Goal: Information Seeking & Learning: Learn about a topic

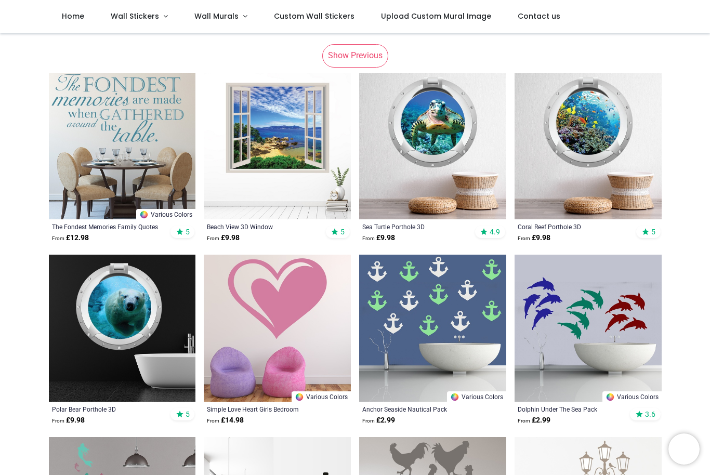
scroll to position [219, 0]
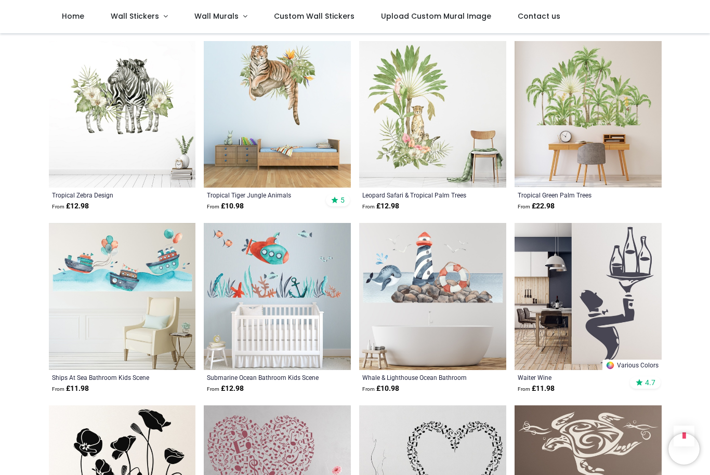
scroll to position [1725, 0]
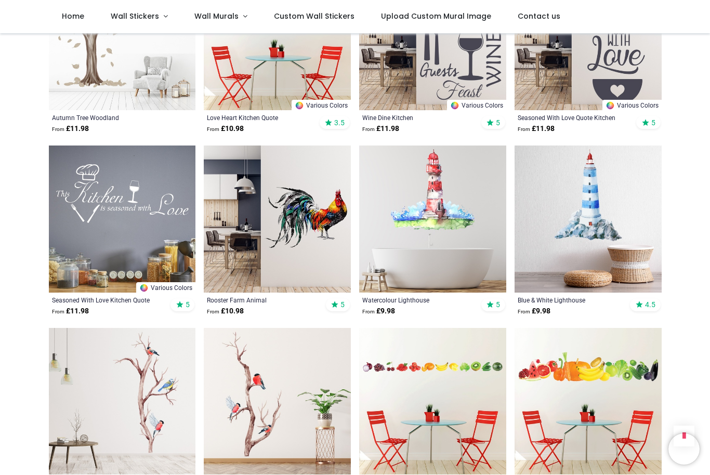
scroll to position [3635, 0]
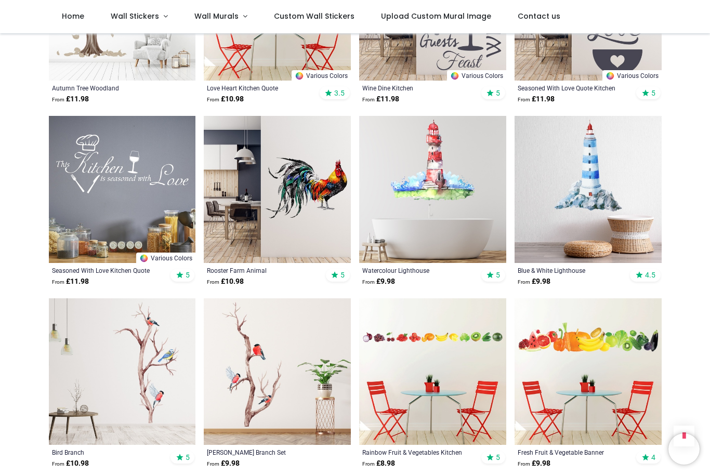
click at [309, 221] on img at bounding box center [277, 189] width 147 height 147
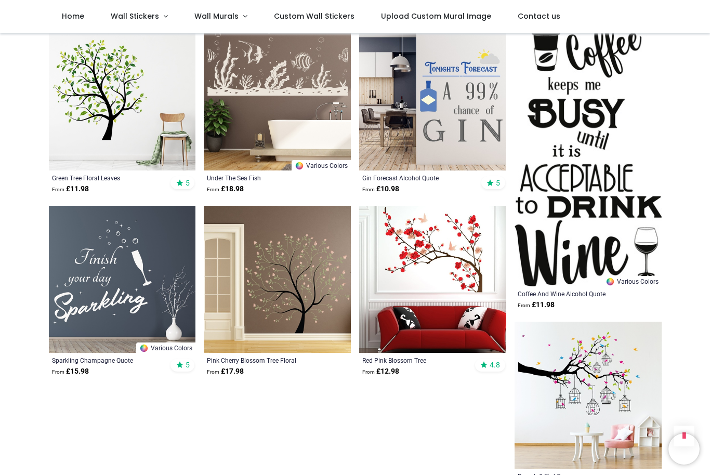
scroll to position [5003, 0]
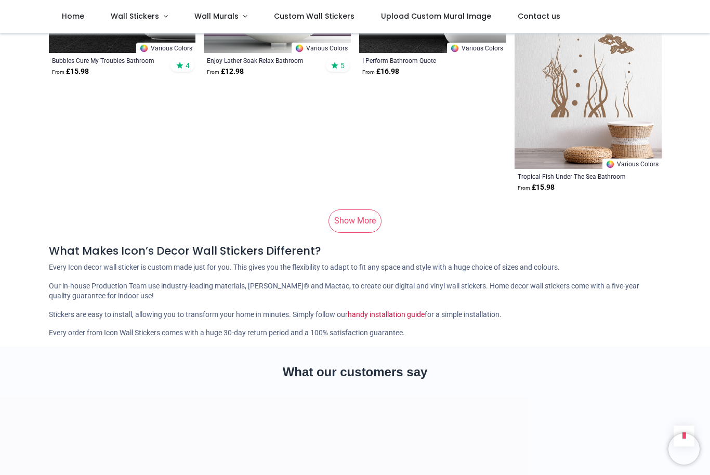
scroll to position [6583, 0]
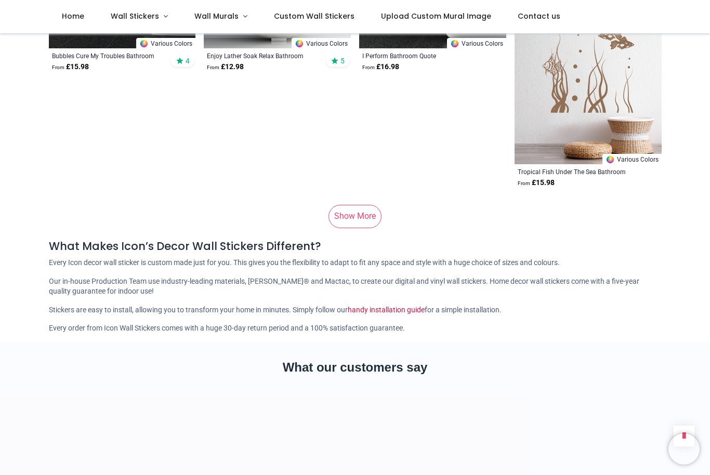
click at [364, 215] on link "Show More" at bounding box center [354, 216] width 53 height 23
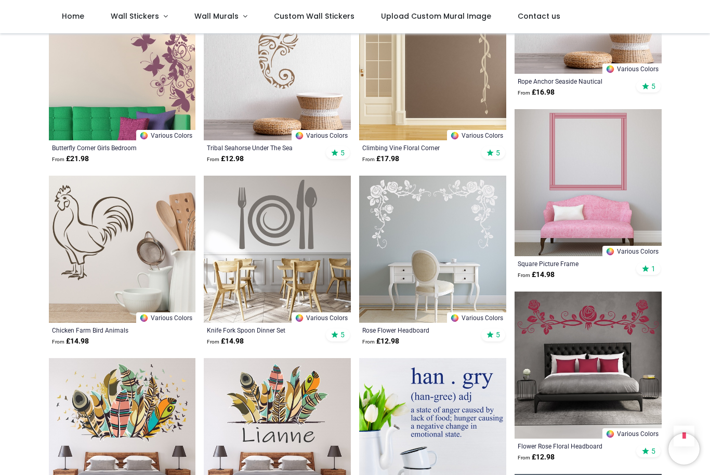
scroll to position [8679, 0]
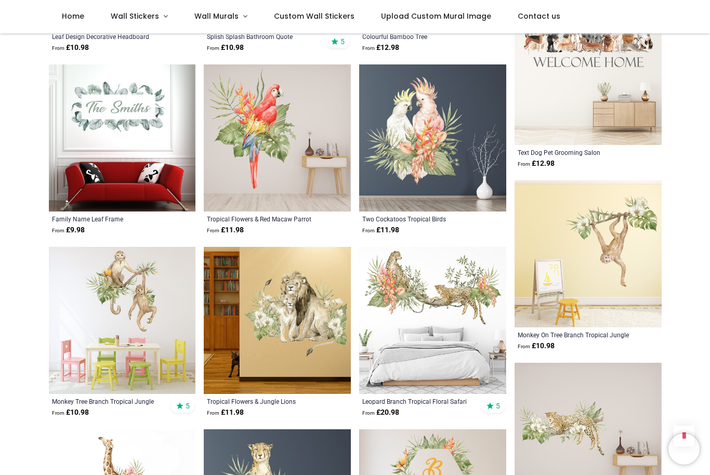
scroll to position [9329, 0]
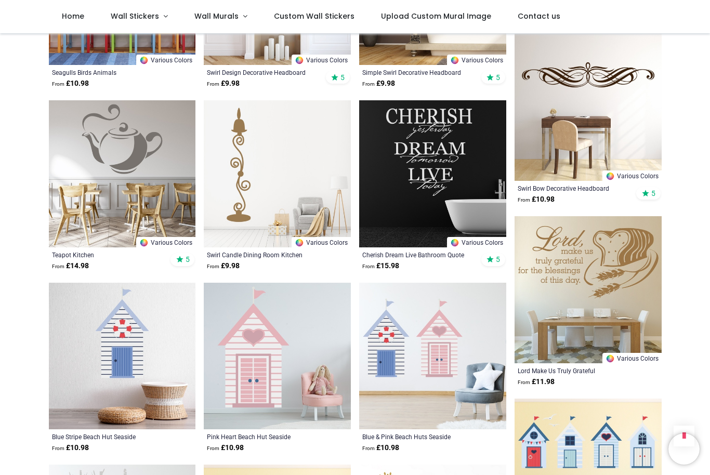
scroll to position [10941, 0]
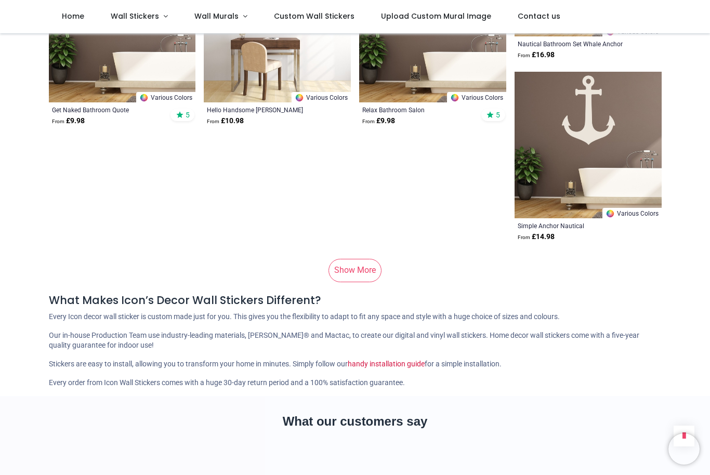
scroll to position [12909, 0]
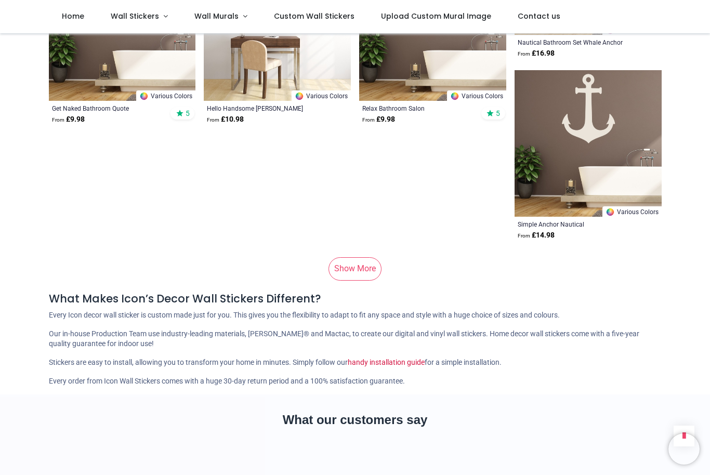
click at [364, 262] on link "Show More" at bounding box center [354, 268] width 53 height 23
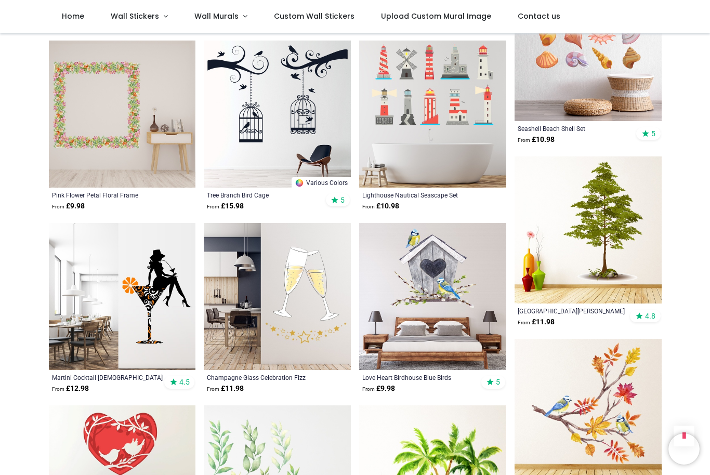
scroll to position [15922, 0]
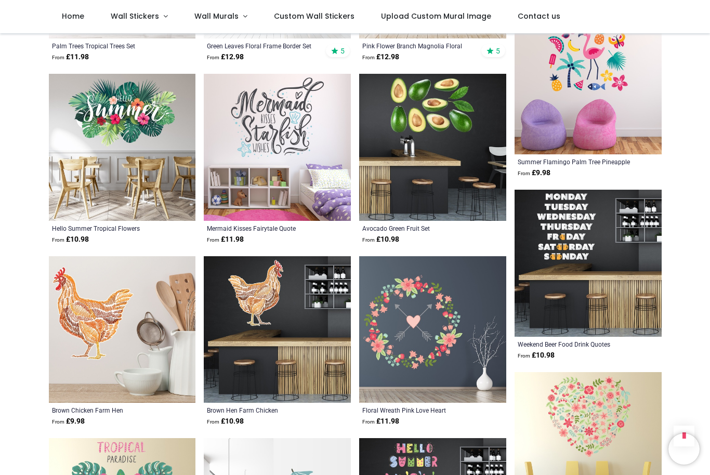
scroll to position [16800, 0]
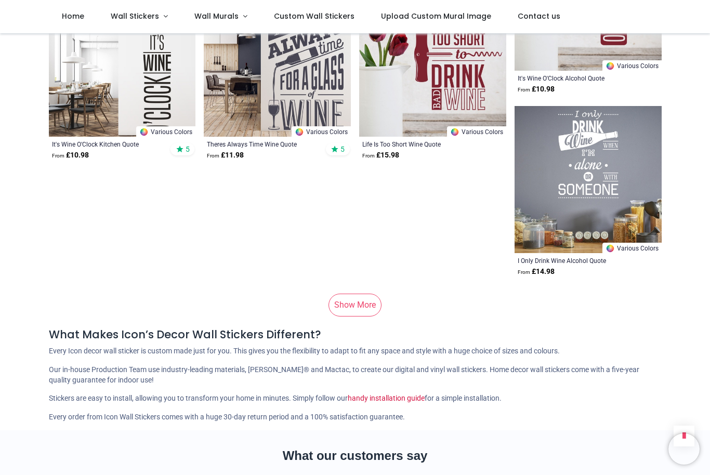
scroll to position [19249, 0]
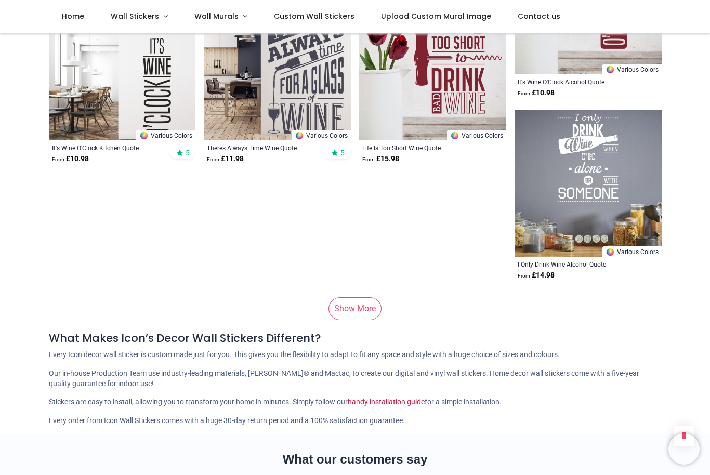
click at [365, 308] on link "Show More" at bounding box center [354, 308] width 53 height 23
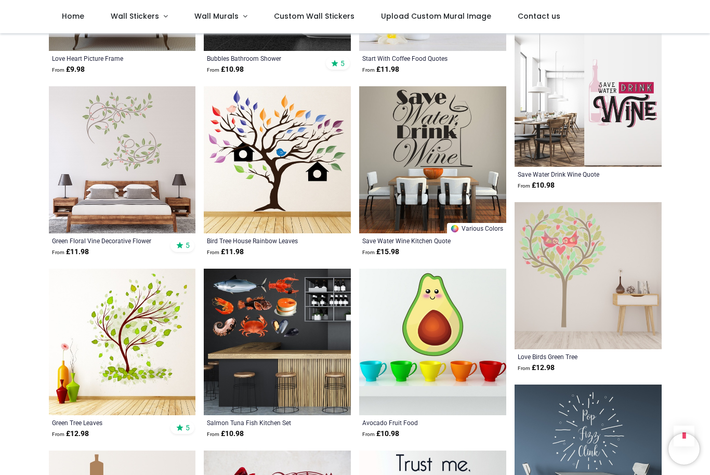
scroll to position [20485, 0]
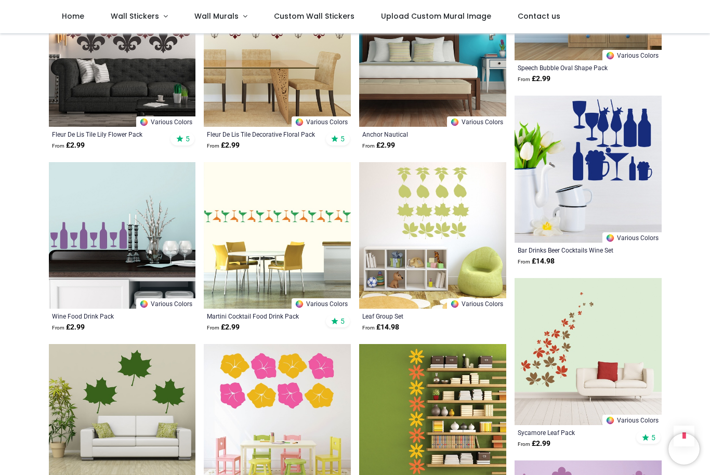
scroll to position [23453, 0]
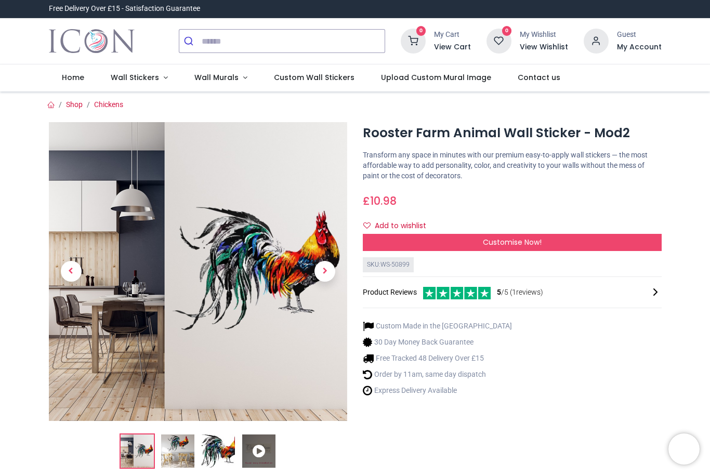
click at [327, 271] on span "Next" at bounding box center [324, 271] width 21 height 21
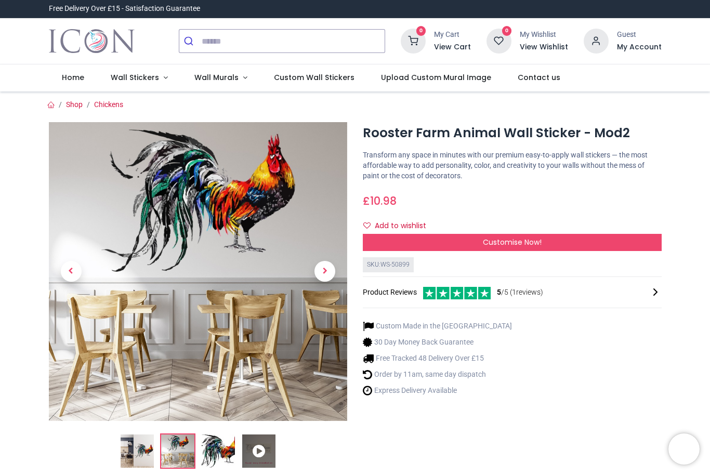
click at [325, 268] on span "Next" at bounding box center [324, 271] width 21 height 21
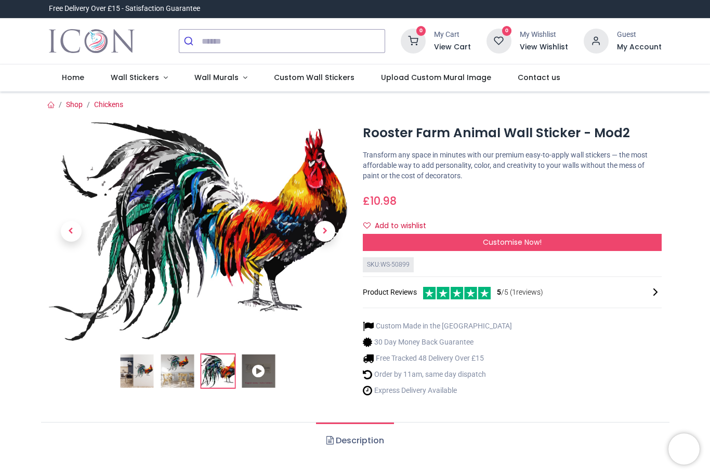
click at [329, 229] on span "Next" at bounding box center [324, 231] width 21 height 21
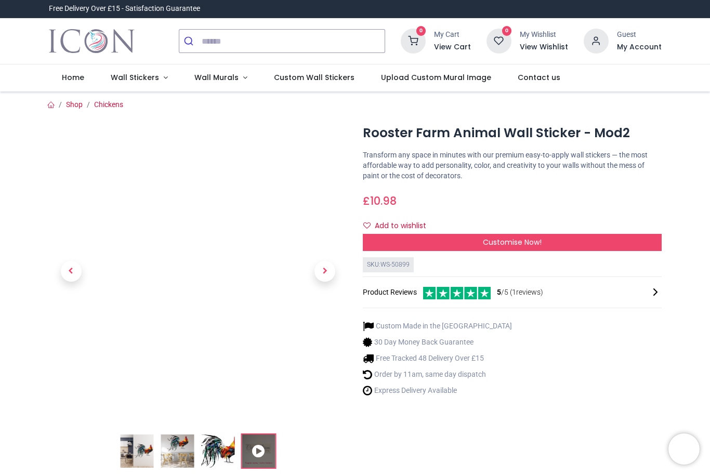
click at [329, 269] on span "Next" at bounding box center [324, 271] width 21 height 21
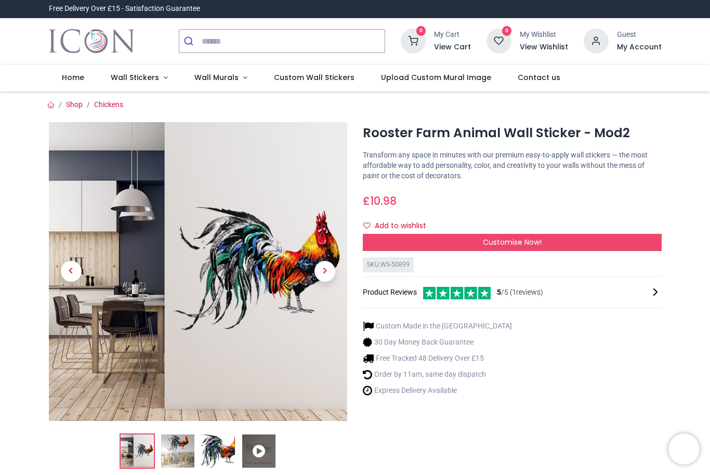
click at [260, 450] on icon at bounding box center [258, 450] width 33 height 33
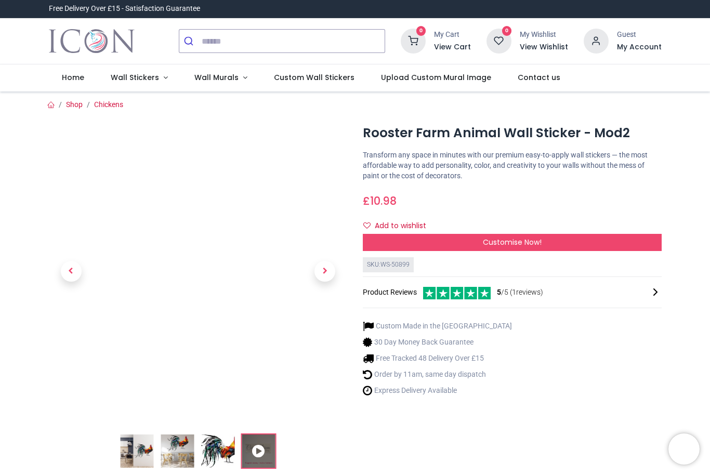
click at [325, 278] on span "Next" at bounding box center [324, 271] width 21 height 21
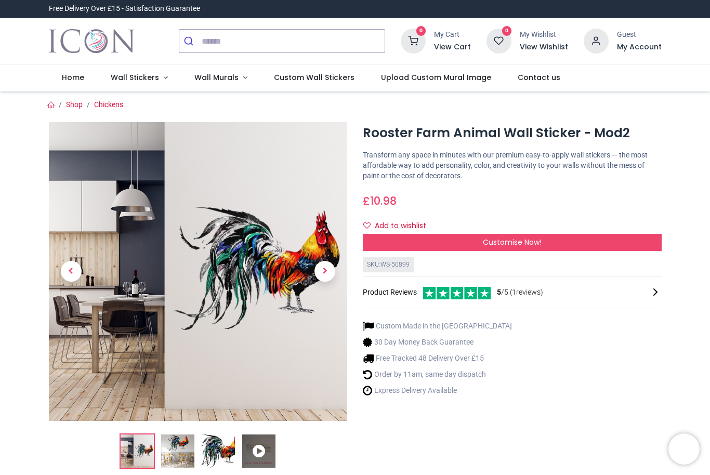
click at [325, 275] on span "Next" at bounding box center [324, 271] width 21 height 21
